Goal: Task Accomplishment & Management: Use online tool/utility

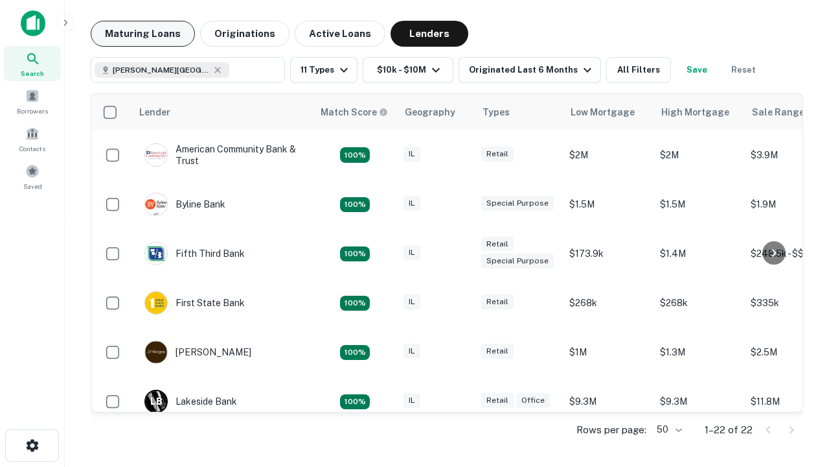
click at [143, 34] on button "Maturing Loans" at bounding box center [143, 34] width 104 height 26
